Goal: Find specific page/section: Find specific page/section

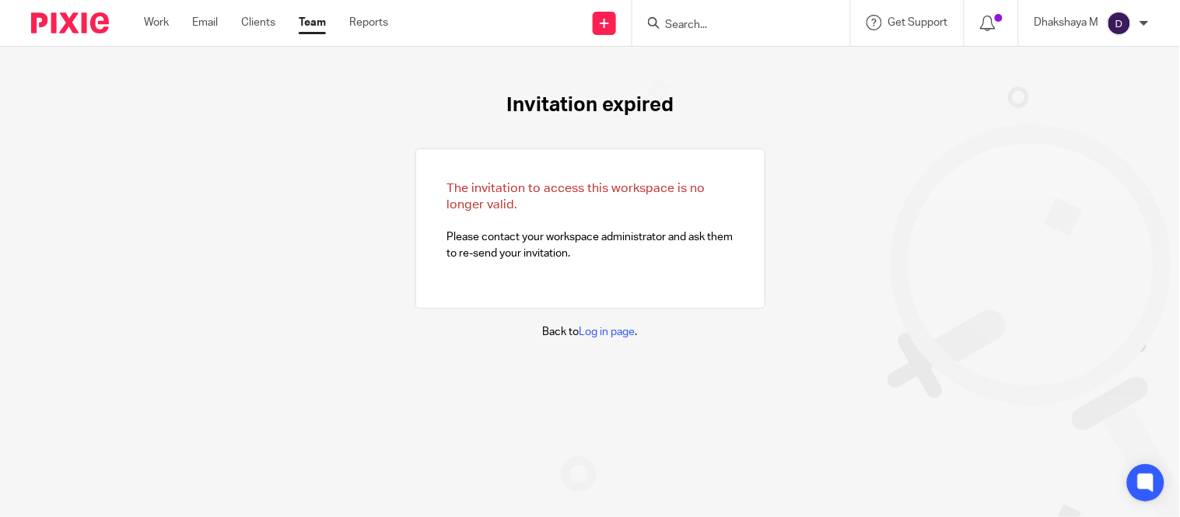
click at [712, 26] on input "Search" at bounding box center [734, 26] width 140 height 14
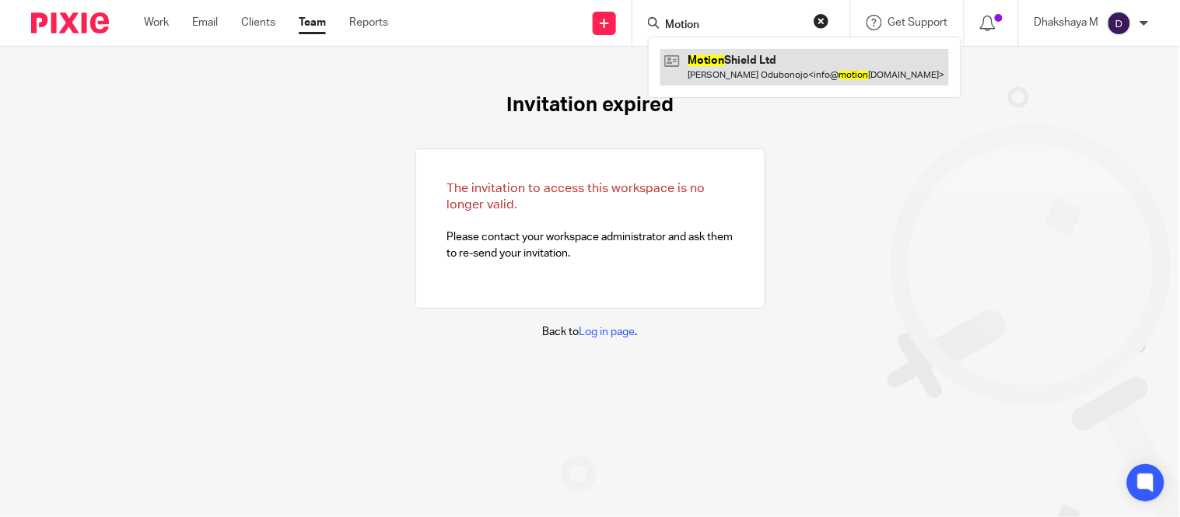
type input "Motion"
click at [722, 59] on link at bounding box center [805, 67] width 289 height 36
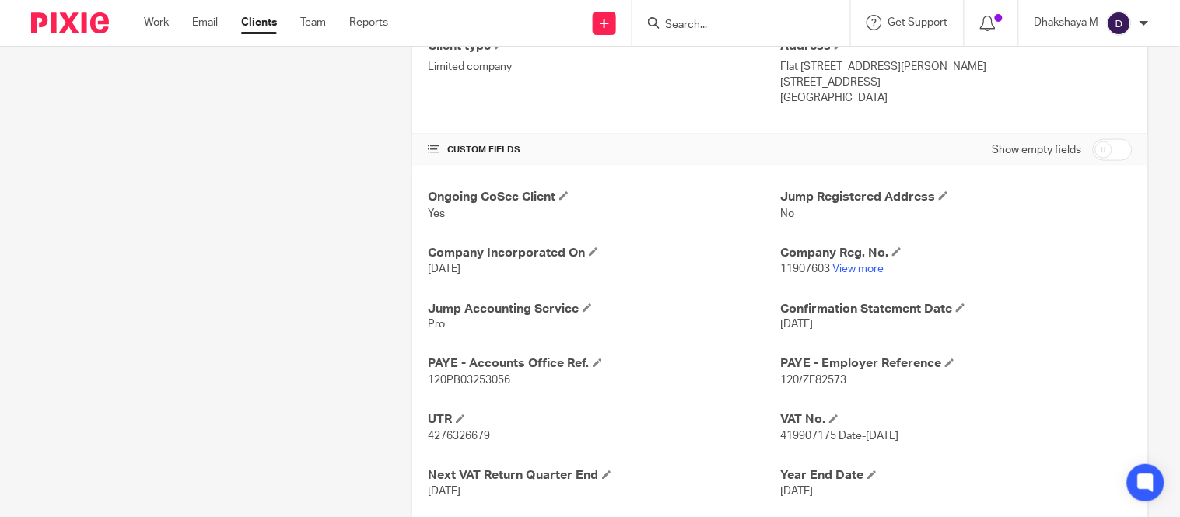
scroll to position [433, 0]
click at [854, 266] on link "View more" at bounding box center [858, 268] width 51 height 11
click at [854, 269] on link "View more" at bounding box center [858, 268] width 51 height 11
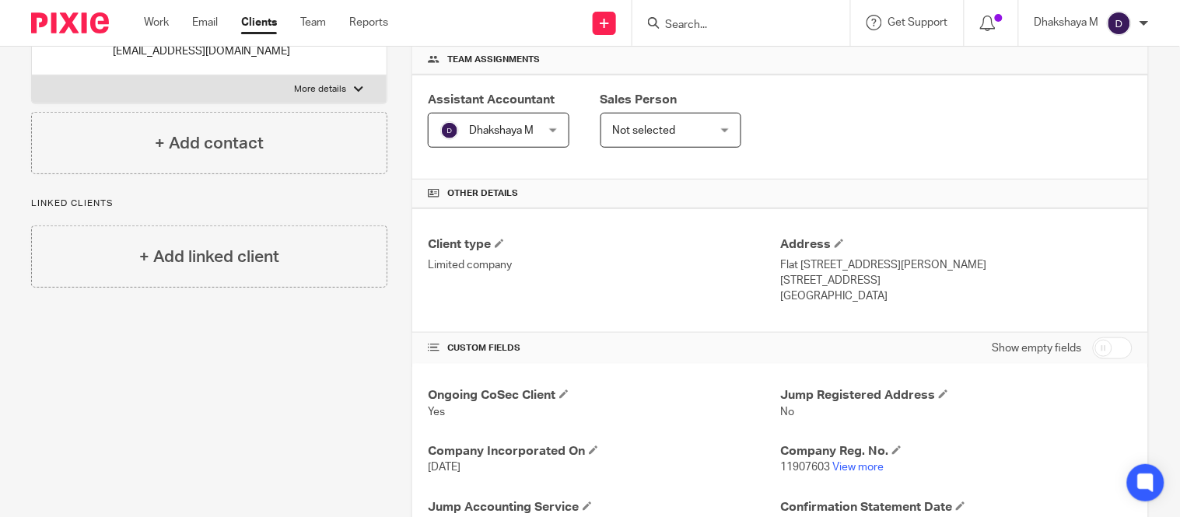
scroll to position [188, 0]
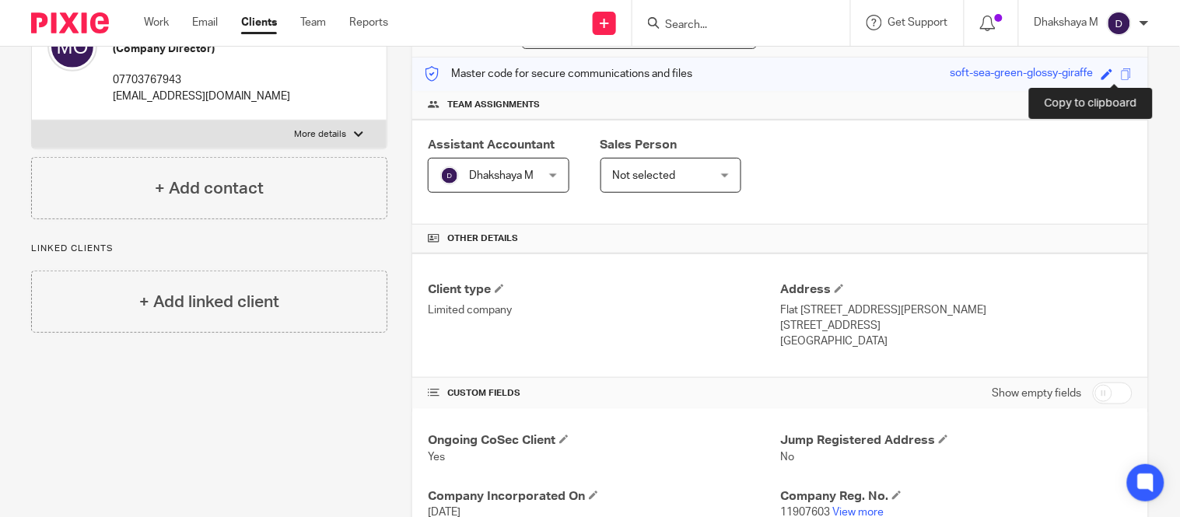
click at [1121, 75] on span at bounding box center [1127, 74] width 12 height 12
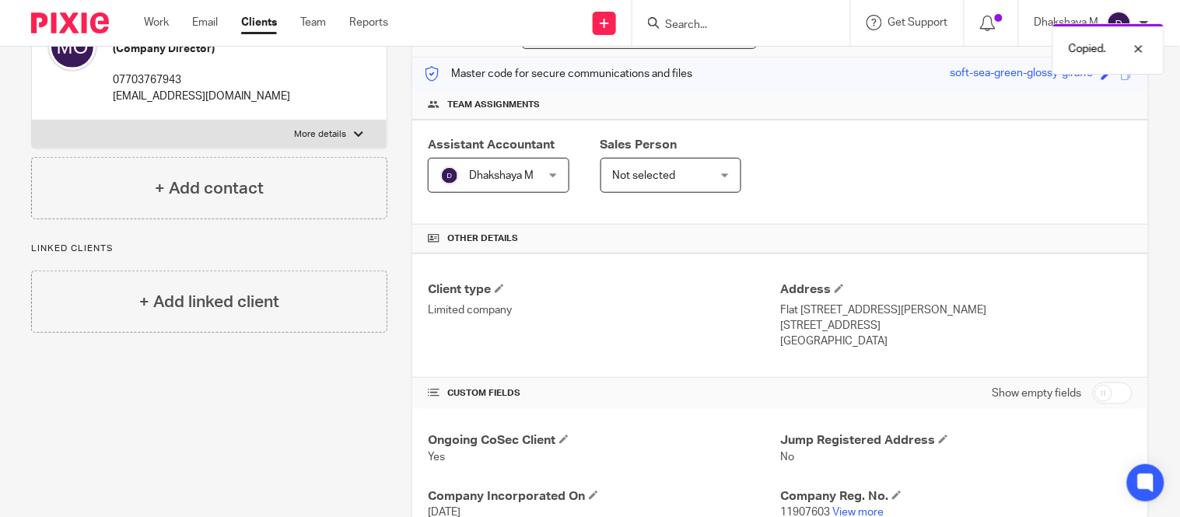
scroll to position [0, 0]
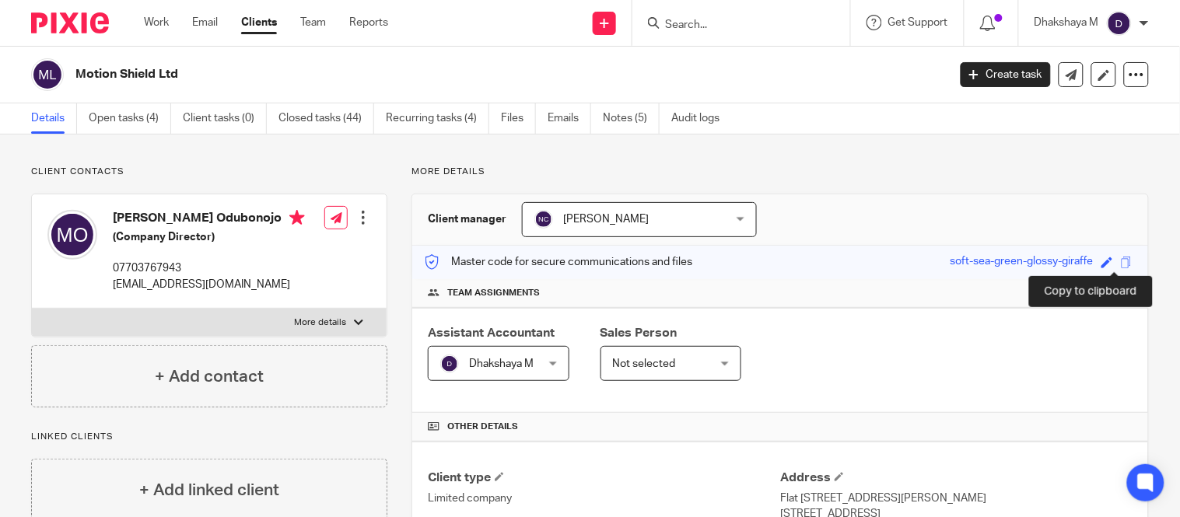
click at [1121, 261] on span at bounding box center [1127, 263] width 12 height 12
drag, startPoint x: 184, startPoint y: 75, endPoint x: 156, endPoint y: 75, distance: 28.0
click at [157, 75] on h2 "Motion Shield Ltd" at bounding box center [419, 74] width 689 height 16
click at [153, 76] on h2 "Motion Shield Ltd" at bounding box center [419, 74] width 689 height 16
click at [198, 68] on h2 "Motion Shield Ltd" at bounding box center [419, 74] width 689 height 16
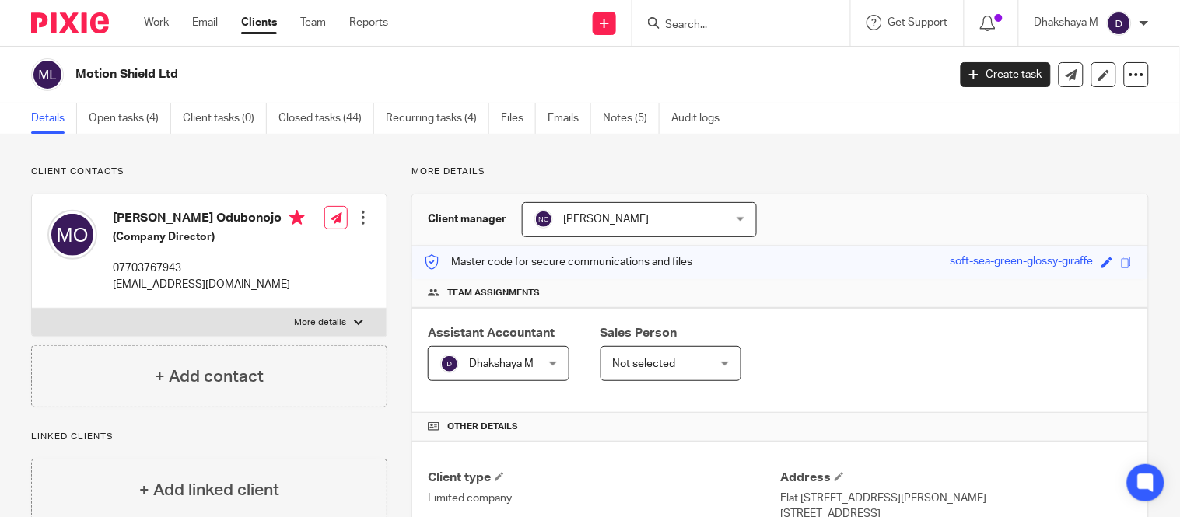
click at [198, 68] on h2 "Motion Shield Ltd" at bounding box center [419, 74] width 689 height 16
drag, startPoint x: 75, startPoint y: 73, endPoint x: 214, endPoint y: 79, distance: 138.6
click at [214, 79] on h2 "Motion Shield Ltd" at bounding box center [419, 74] width 689 height 16
copy h2 "Motion Shield Ltd"
click at [1121, 258] on span at bounding box center [1127, 263] width 12 height 12
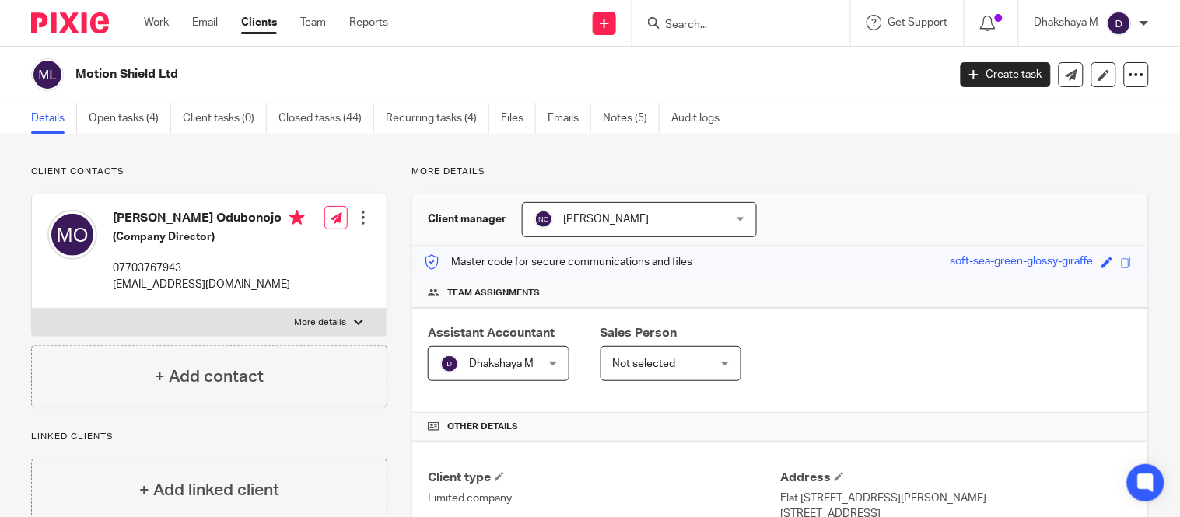
drag, startPoint x: 177, startPoint y: 75, endPoint x: 81, endPoint y: 79, distance: 96.6
click at [81, 79] on h2 "Motion Shield Ltd" at bounding box center [419, 74] width 689 height 16
click at [79, 78] on h2 "Motion Shield Ltd" at bounding box center [419, 74] width 689 height 16
click at [79, 76] on h2 "Motion Shield Ltd" at bounding box center [419, 74] width 689 height 16
drag, startPoint x: 79, startPoint y: 76, endPoint x: 176, endPoint y: 71, distance: 97.4
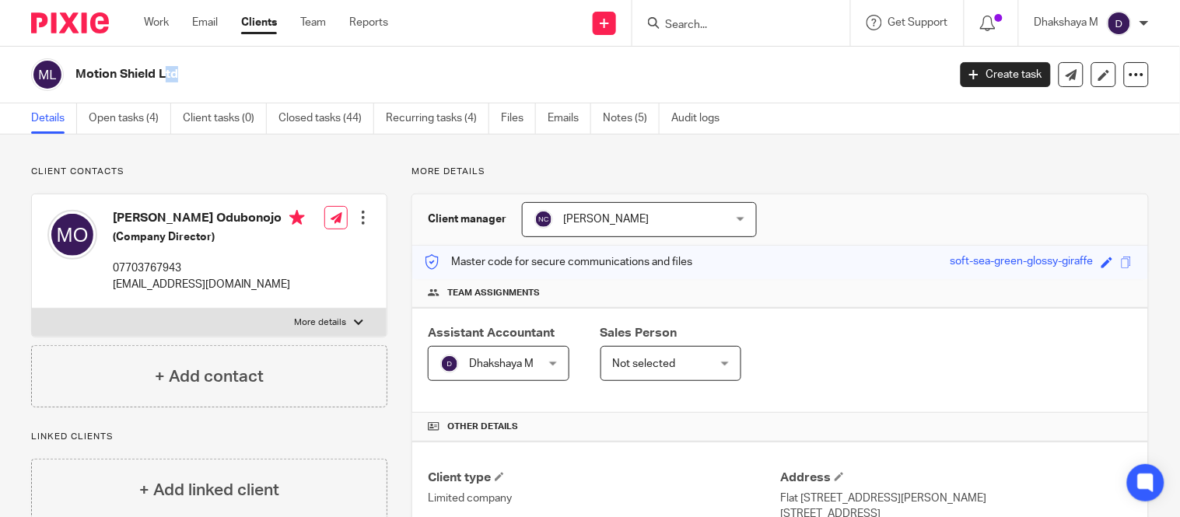
click at [176, 71] on h2 "Motion Shield Ltd" at bounding box center [419, 74] width 689 height 16
copy main "Motion Shield Ltd Create task Update from Companies House Export data Merge Arc…"
click at [1121, 265] on span at bounding box center [1127, 263] width 12 height 12
